Goal: Information Seeking & Learning: Learn about a topic

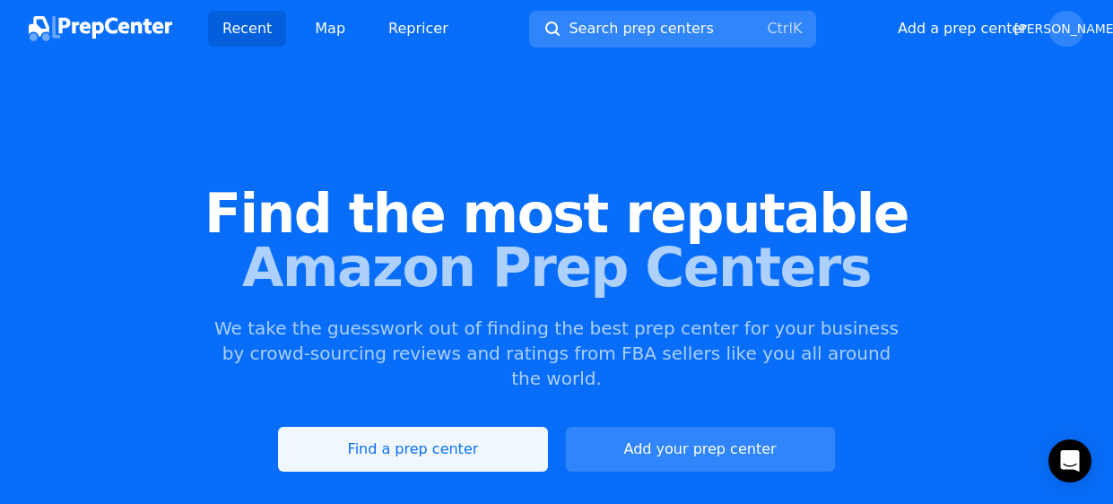
click at [445, 433] on link "Find a prep center" at bounding box center [412, 449] width 269 height 45
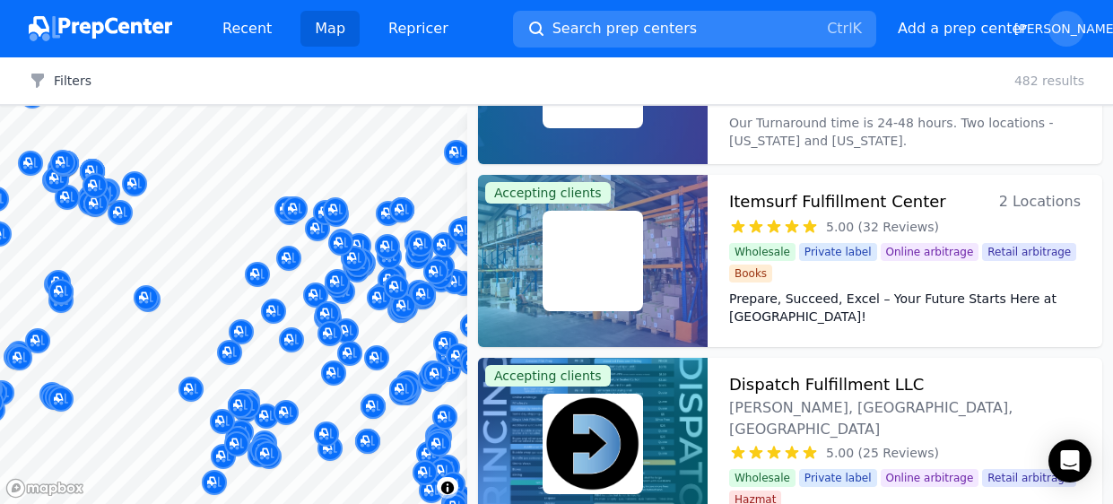
scroll to position [900, 0]
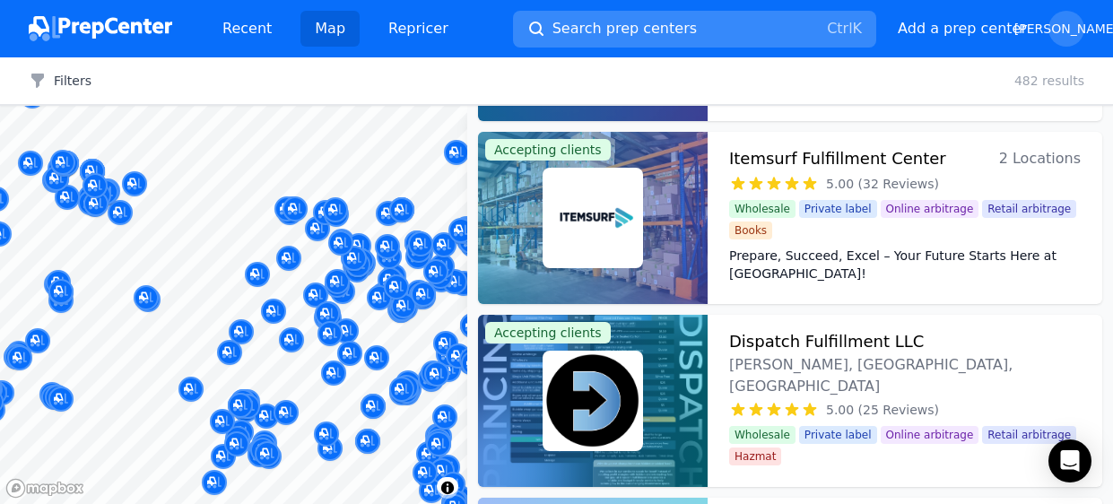
click at [695, 13] on button "Search prep centers Ctrl K" at bounding box center [694, 29] width 363 height 37
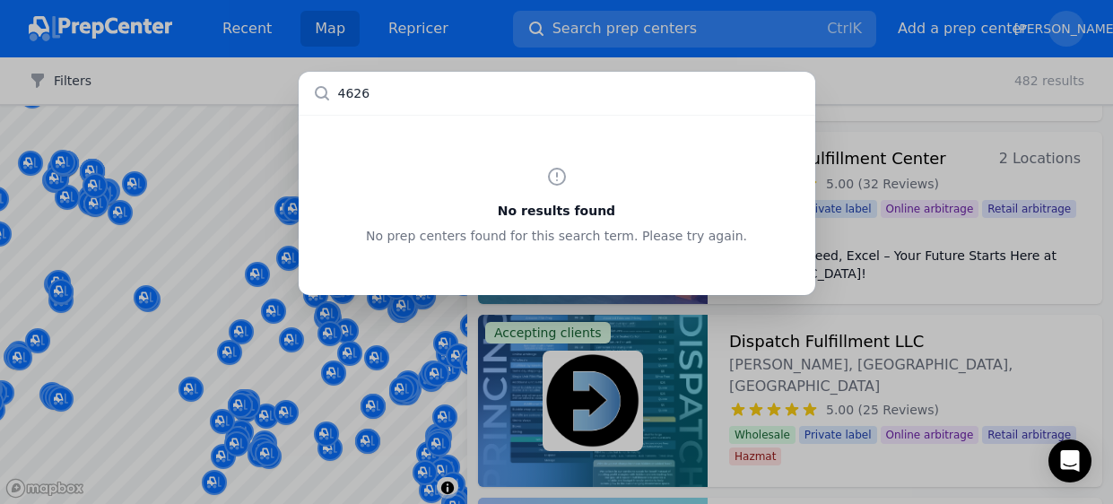
type input "46260"
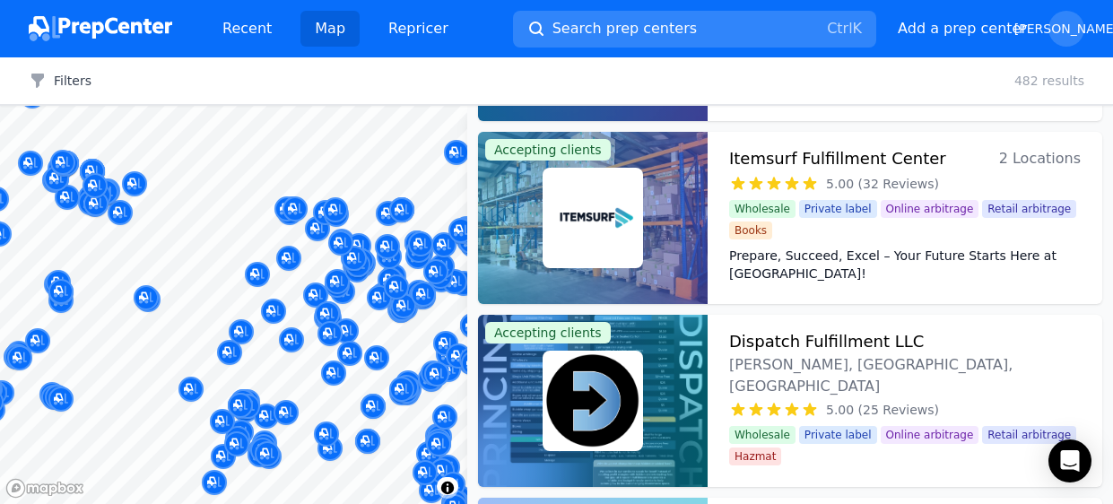
click at [872, 87] on div at bounding box center [556, 252] width 1113 height 504
click at [1012, 240] on div "Prepare, Succeed, Excel – Your Future Starts Here at [GEOGRAPHIC_DATA]! Itemsur…" at bounding box center [905, 265] width 352 height 50
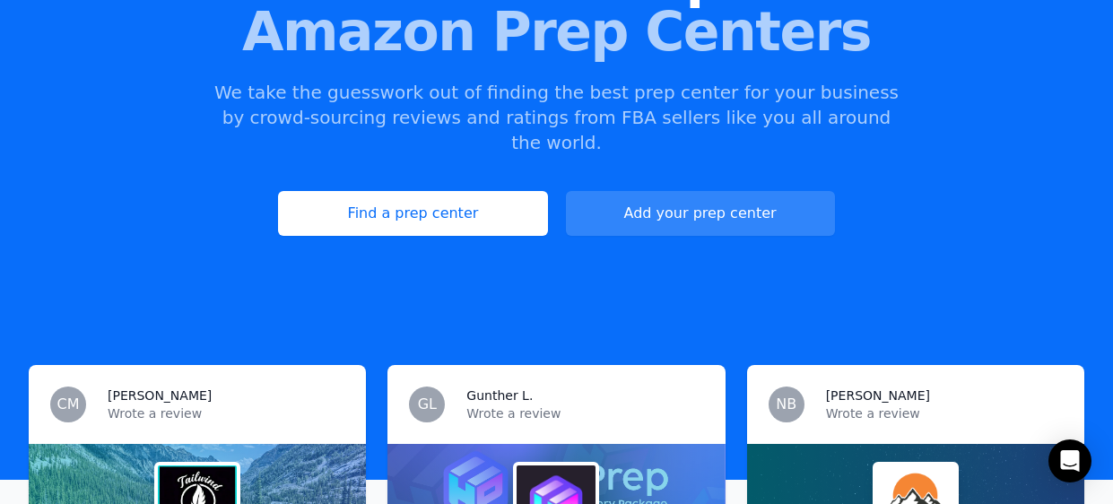
scroll to position [238, 0]
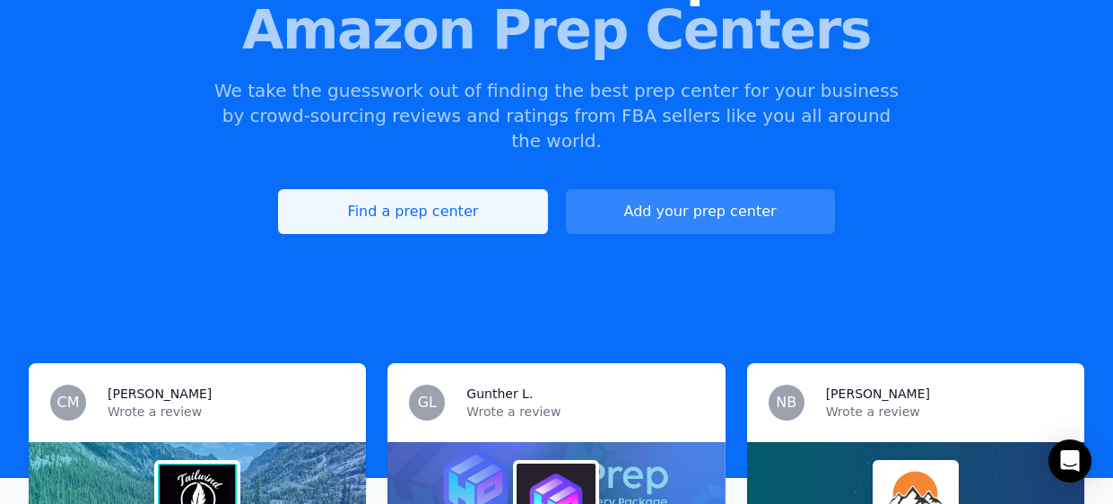
click at [444, 197] on link "Find a prep center" at bounding box center [412, 211] width 269 height 45
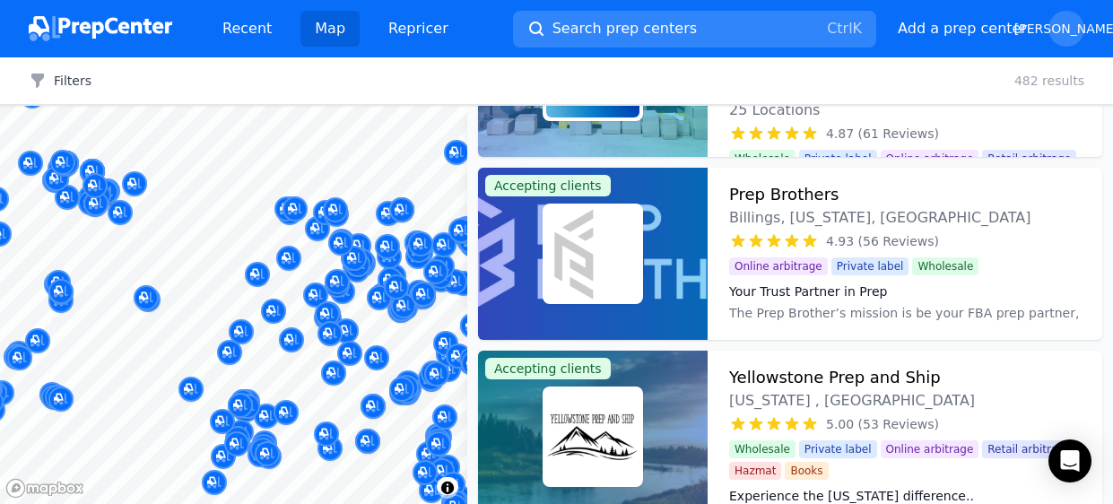
scroll to position [317, 0]
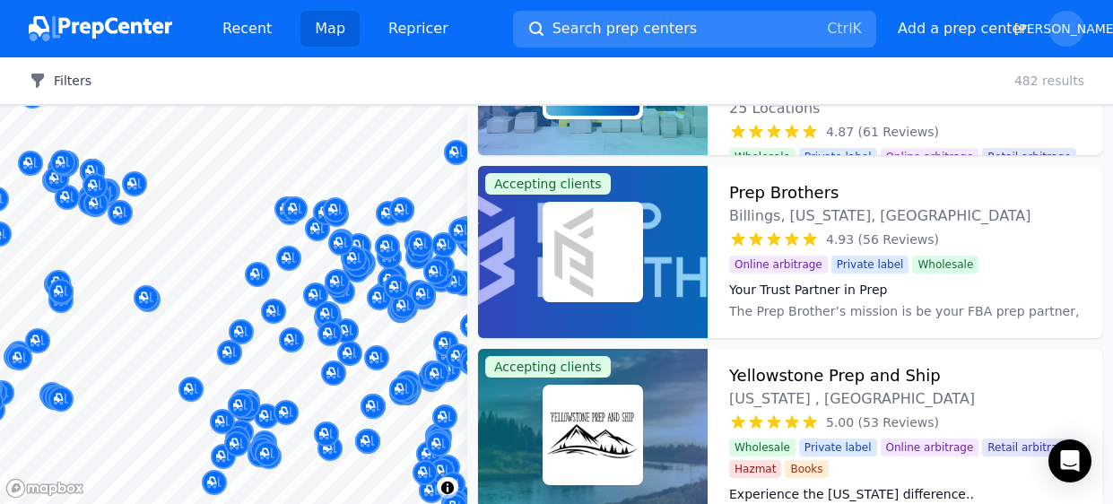
click at [74, 81] on button "Filters" at bounding box center [60, 81] width 63 height 18
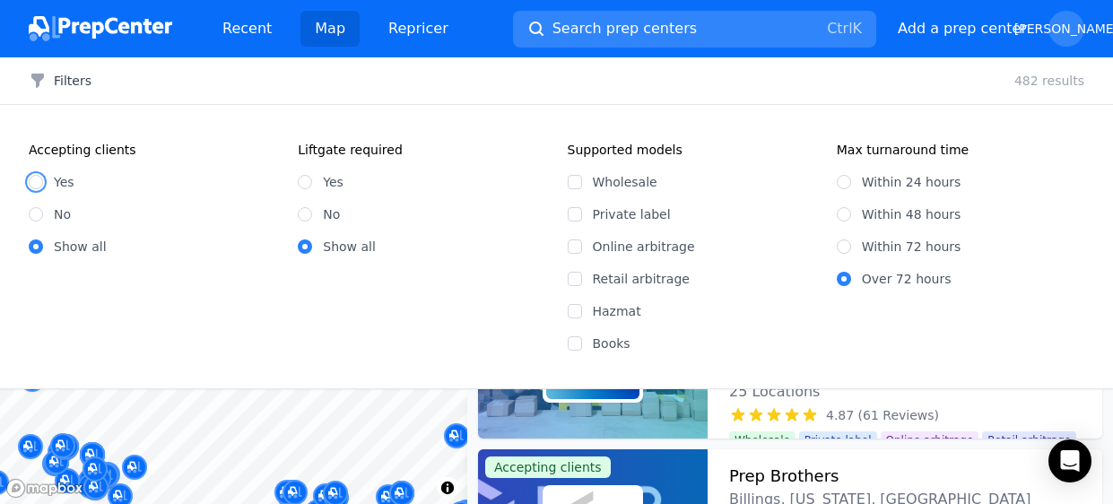
click at [34, 183] on input "Yes" at bounding box center [36, 182] width 14 height 14
radio input "true"
click at [595, 214] on label "Private label" at bounding box center [704, 214] width 222 height 18
click at [582, 214] on input "Private label" at bounding box center [575, 214] width 14 height 14
checkbox input "true"
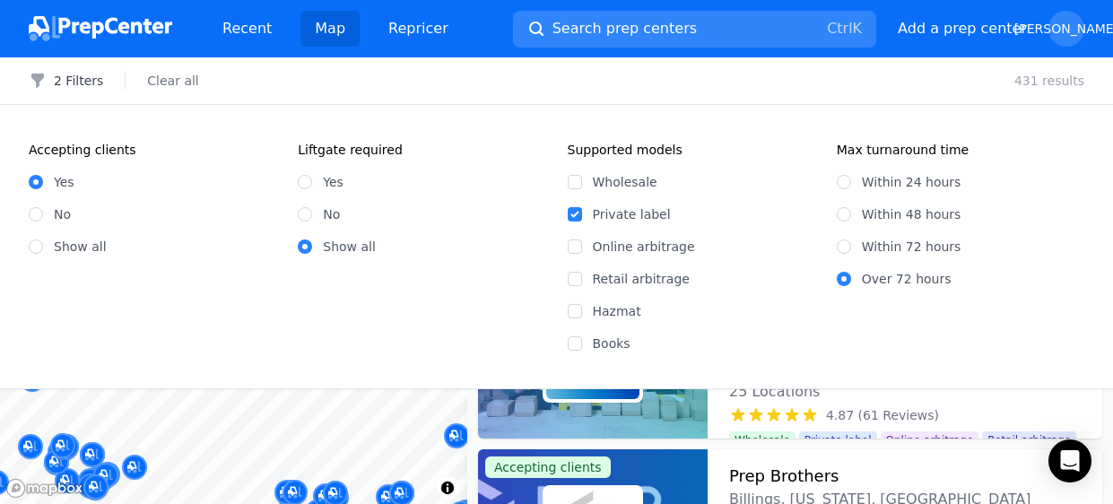
click at [460, 325] on div "Accepting clients Yes No Show all Liftgate required Yes No Show all" at bounding box center [288, 247] width 518 height 212
click at [1055, 336] on fieldset "Max turnaround time Within 24 hours Within 48 hours Within 72 hours Over 72 hou…" at bounding box center [961, 247] width 248 height 212
click at [1070, 299] on fieldset "Max turnaround time Within 24 hours Within 48 hours Within 72 hours Over 72 hou…" at bounding box center [961, 247] width 248 height 212
click at [719, 40] on button "Search prep centers Ctrl K" at bounding box center [694, 29] width 363 height 37
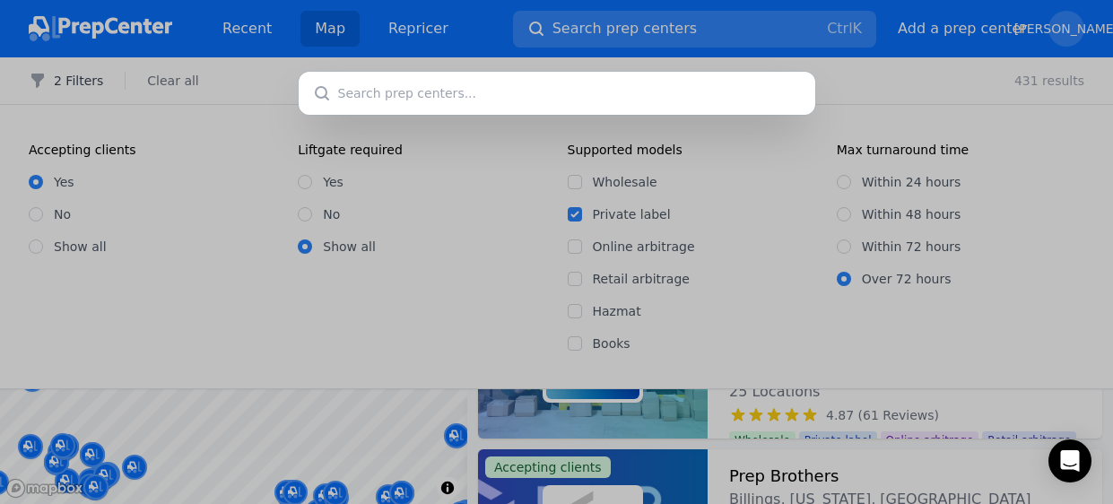
click at [428, 28] on div at bounding box center [556, 252] width 1113 height 504
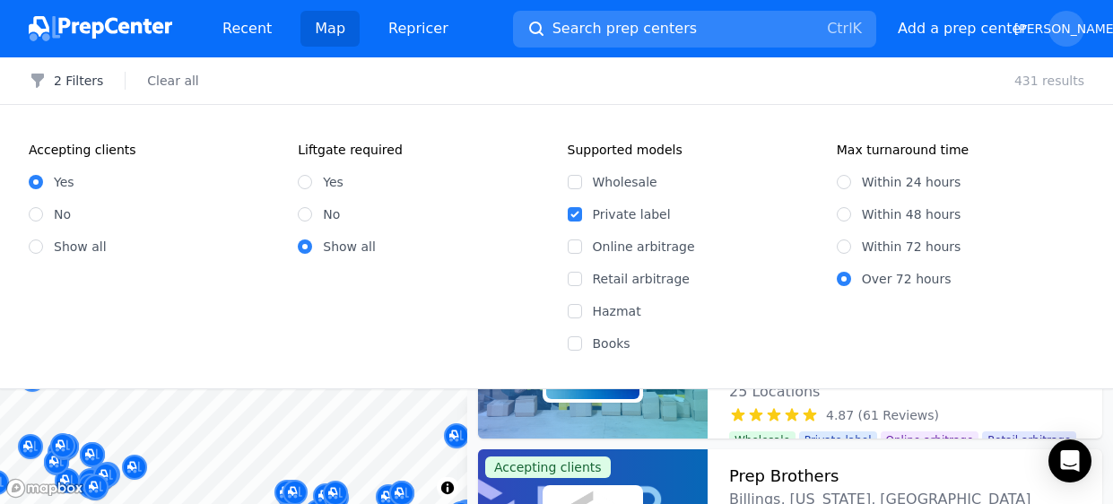
click at [339, 40] on link "Map" at bounding box center [330, 29] width 59 height 36
click at [1069, 40] on span "[PERSON_NAME]" at bounding box center [1067, 29] width 36 height 36
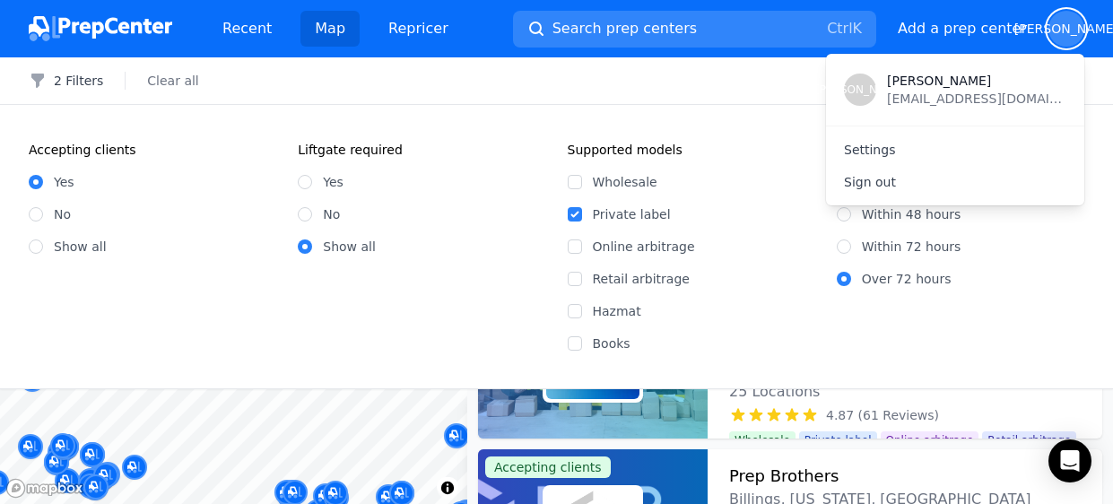
click at [158, 229] on div "Yes No Show all" at bounding box center [153, 207] width 248 height 97
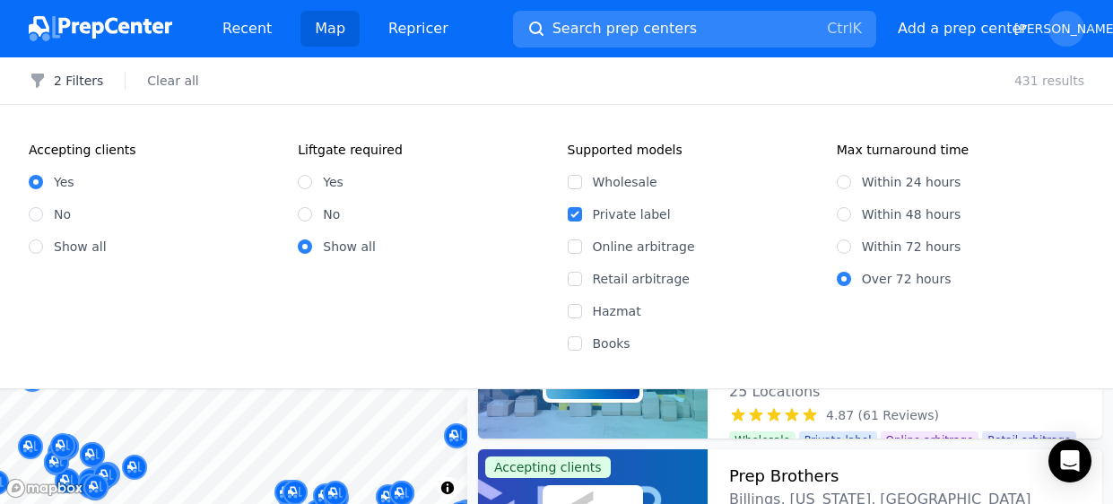
click at [88, 26] on img at bounding box center [101, 28] width 144 height 25
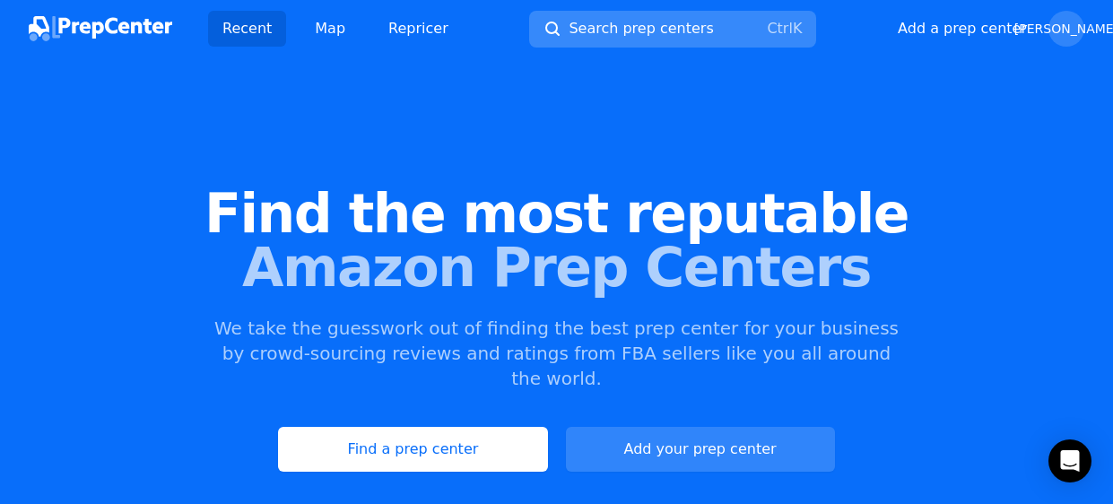
click at [788, 35] on kbd "Ctrl" at bounding box center [779, 28] width 25 height 17
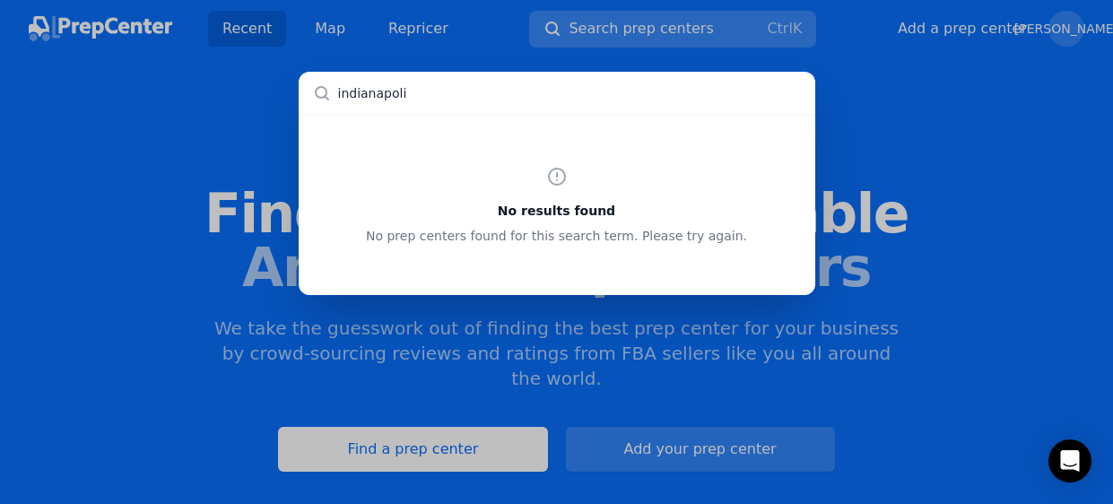
type input "[GEOGRAPHIC_DATA]"
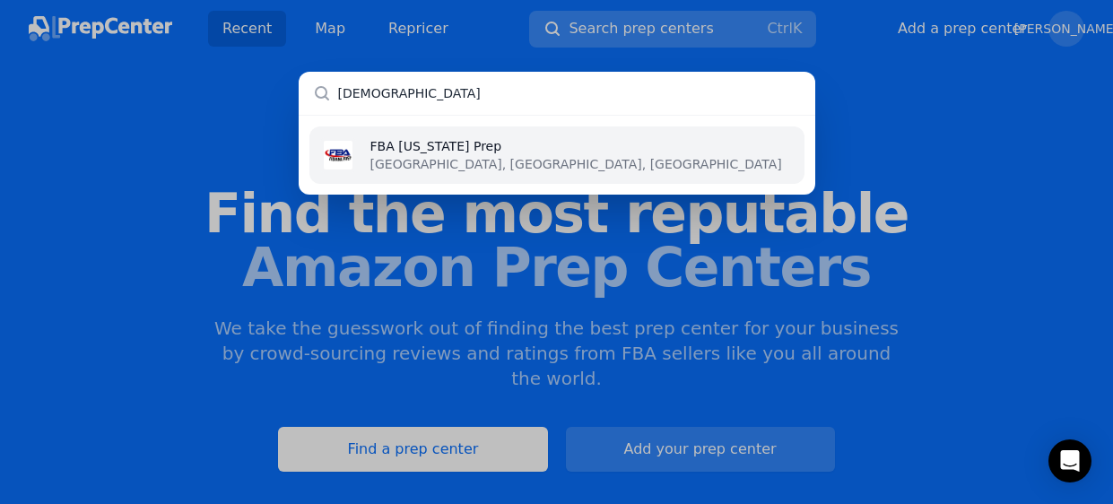
type input "[US_STATE]"
